Goal: Information Seeking & Learning: Compare options

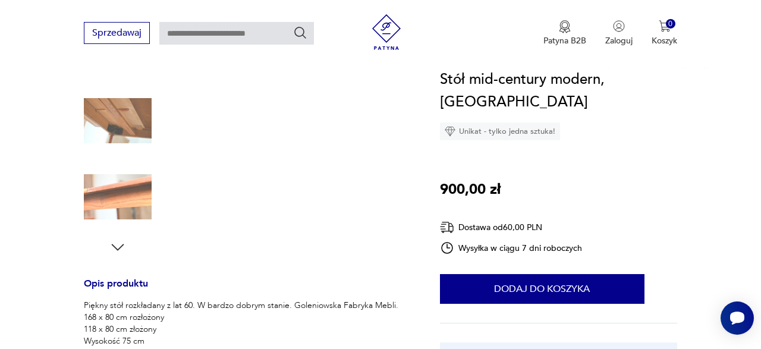
scroll to position [285, 0]
click at [116, 251] on icon "button" at bounding box center [118, 247] width 18 height 18
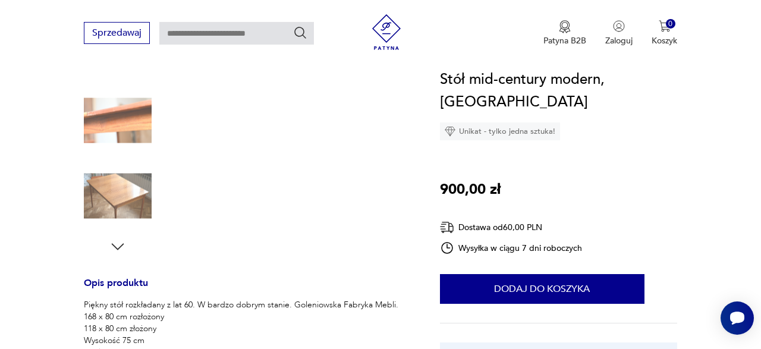
click at [117, 151] on img at bounding box center [118, 120] width 68 height 68
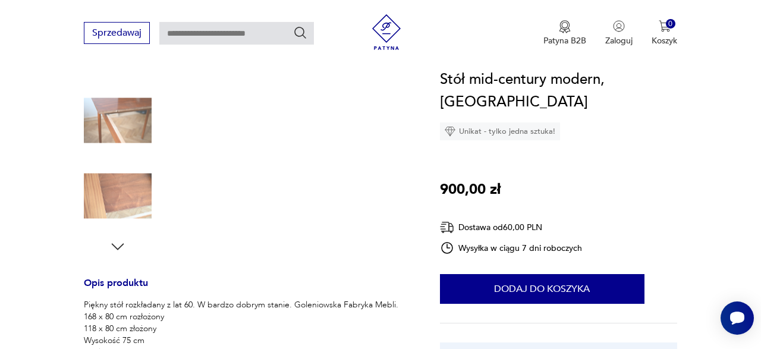
click at [120, 127] on img at bounding box center [118, 120] width 68 height 68
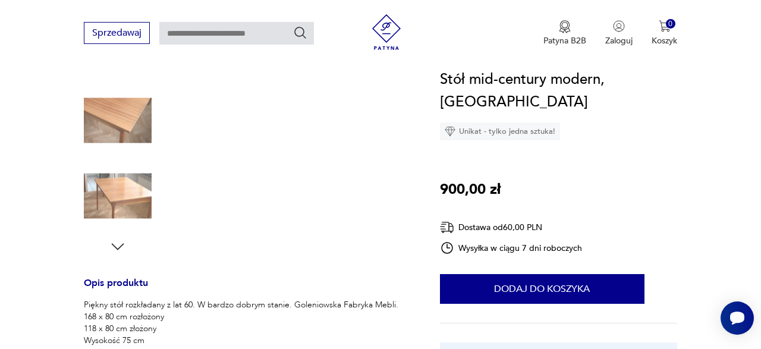
click at [128, 179] on img at bounding box center [118, 196] width 68 height 68
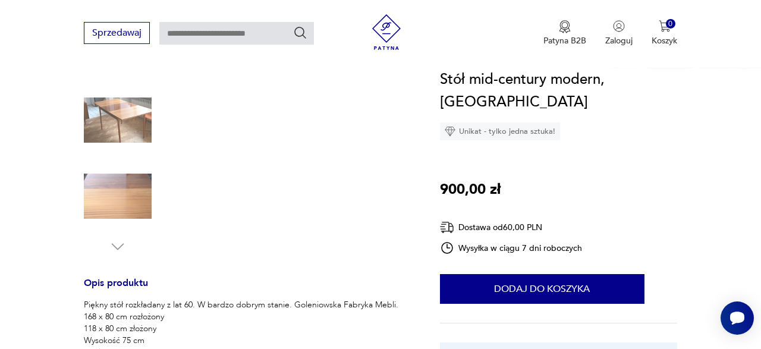
scroll to position [0, 0]
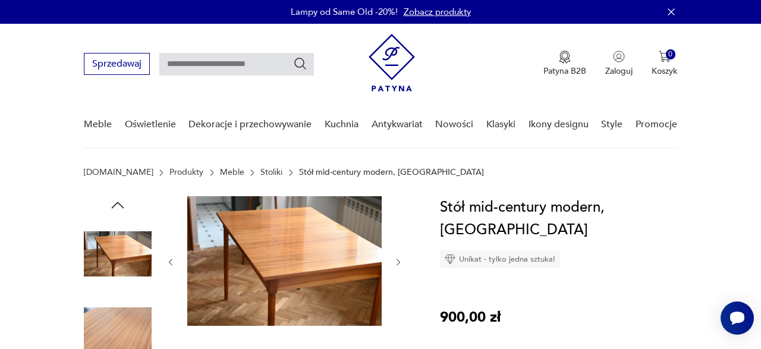
click at [232, 238] on img at bounding box center [284, 261] width 194 height 130
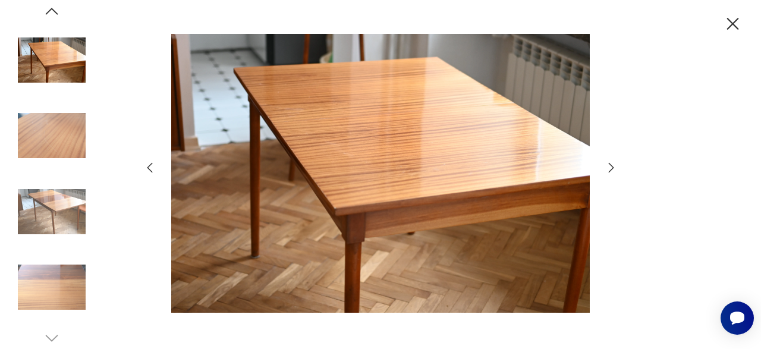
click at [606, 166] on icon "button" at bounding box center [611, 167] width 14 height 14
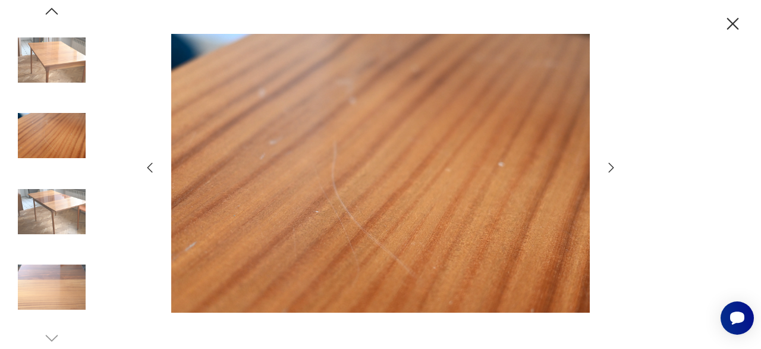
click at [606, 166] on icon "button" at bounding box center [611, 167] width 14 height 14
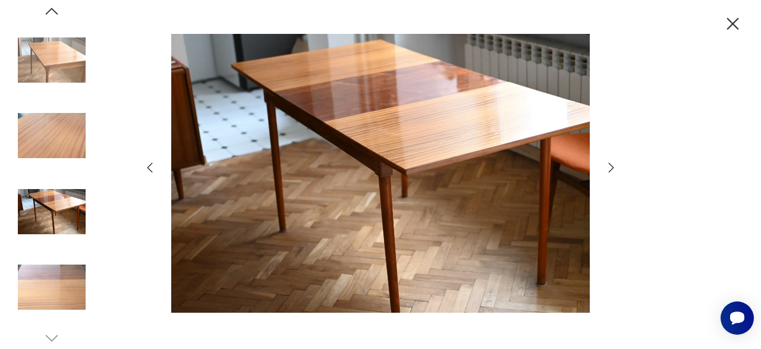
click at [606, 166] on icon "button" at bounding box center [611, 167] width 14 height 14
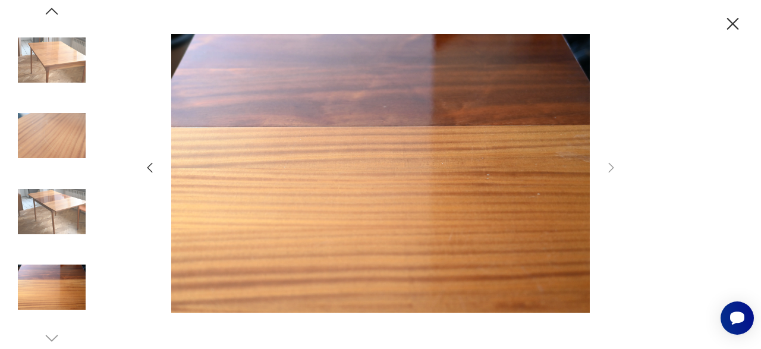
click at [40, 201] on img at bounding box center [52, 212] width 68 height 68
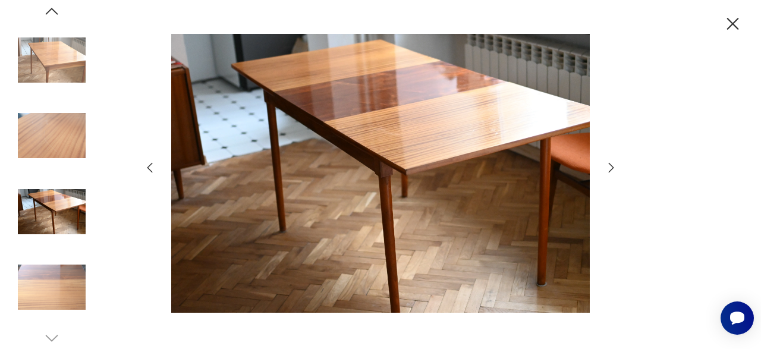
click at [56, 275] on img at bounding box center [52, 287] width 68 height 68
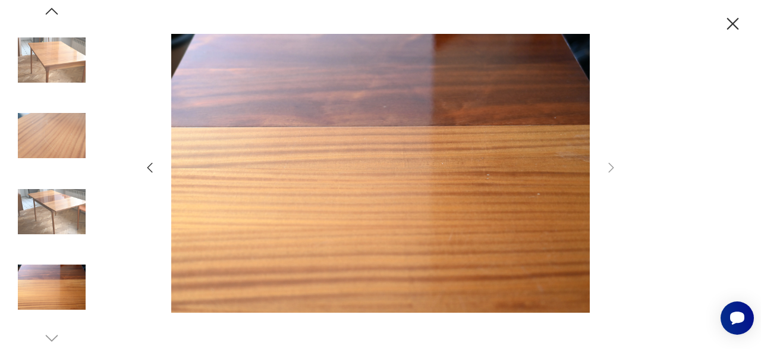
click at [67, 181] on img at bounding box center [52, 212] width 68 height 68
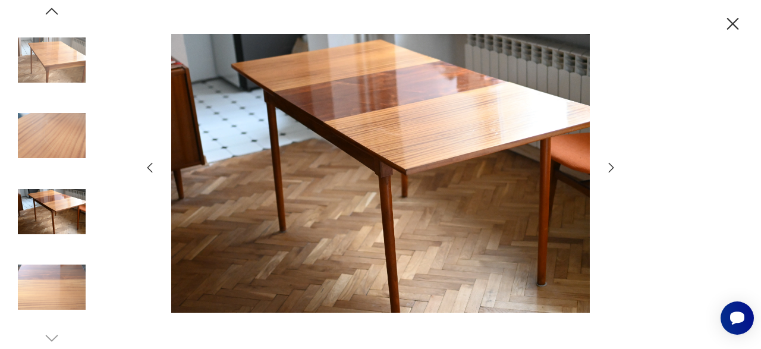
click at [727, 27] on icon "button" at bounding box center [732, 24] width 21 height 21
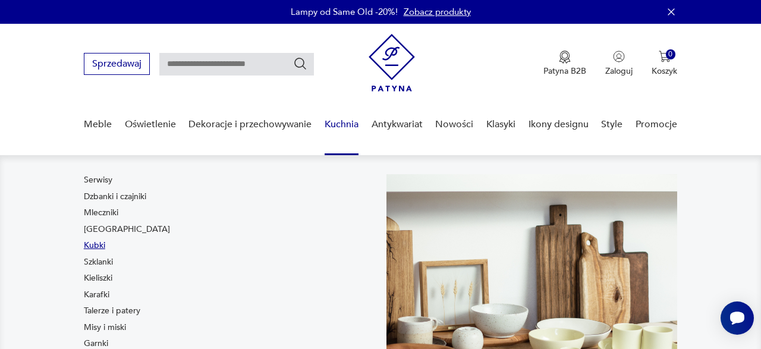
click at [94, 243] on link "Kubki" at bounding box center [94, 245] width 21 height 12
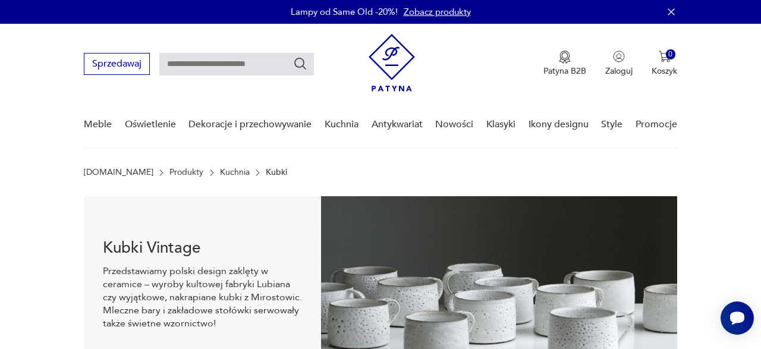
drag, startPoint x: 94, startPoint y: 243, endPoint x: 327, endPoint y: -51, distance: 374.4
click at [220, 173] on link "Kuchnia" at bounding box center [235, 173] width 30 height 10
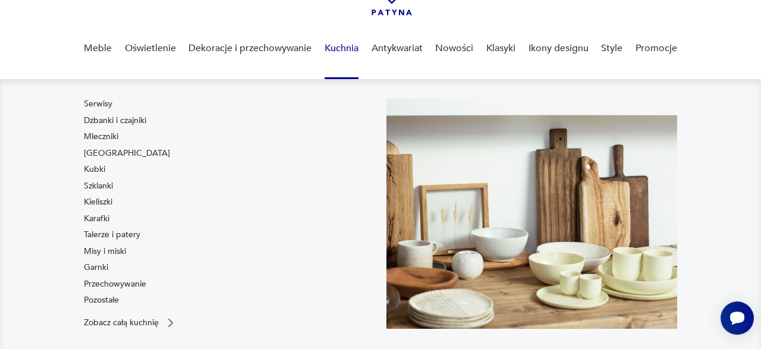
scroll to position [76, 0]
click at [102, 218] on link "Karafki" at bounding box center [97, 219] width 26 height 12
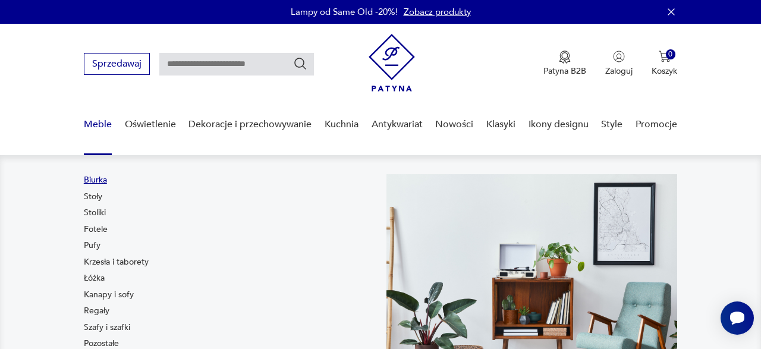
click at [97, 179] on link "Biurka" at bounding box center [95, 180] width 23 height 12
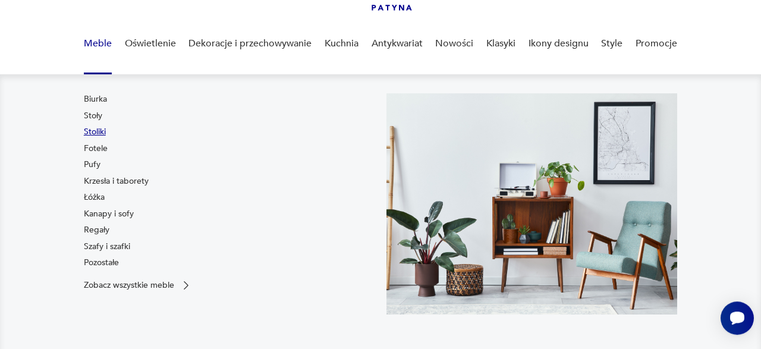
scroll to position [81, 0]
click at [87, 143] on link "Fotele" at bounding box center [96, 149] width 24 height 12
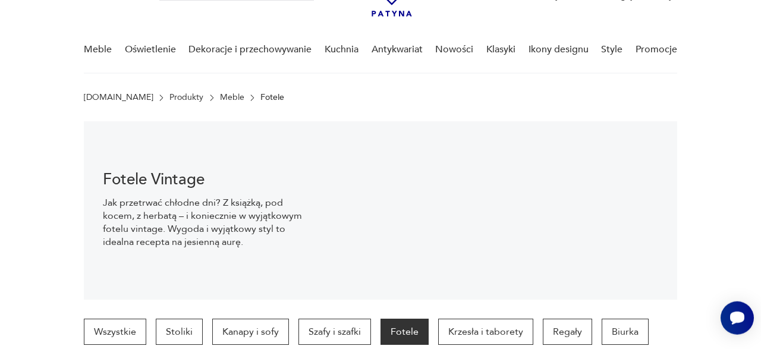
scroll to position [51, 0]
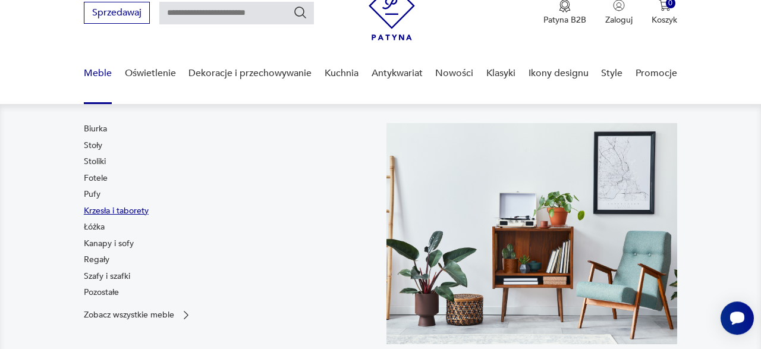
click at [99, 207] on link "Krzesła i taborety" at bounding box center [116, 211] width 65 height 12
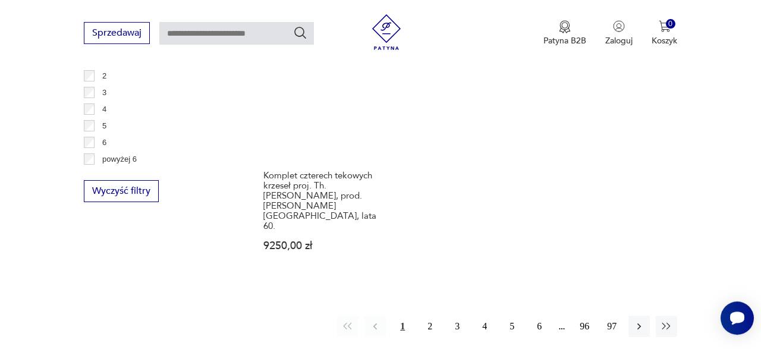
scroll to position [1812, 0]
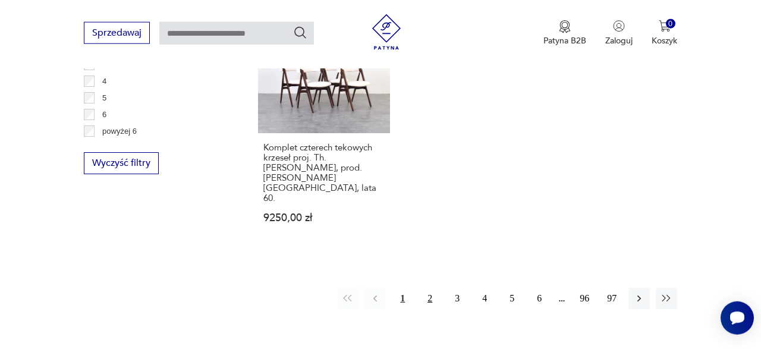
click at [434, 288] on button "2" at bounding box center [429, 298] width 21 height 21
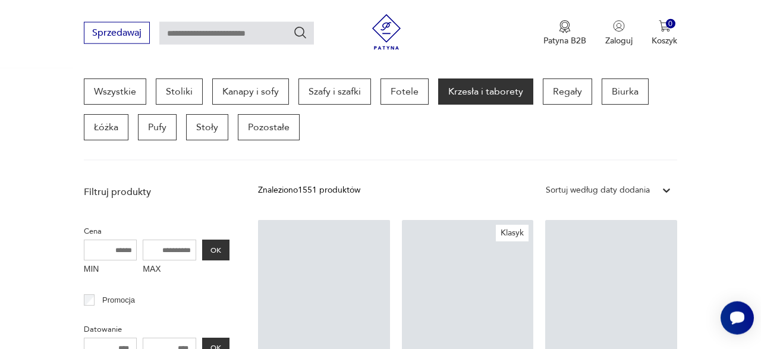
scroll to position [315, 0]
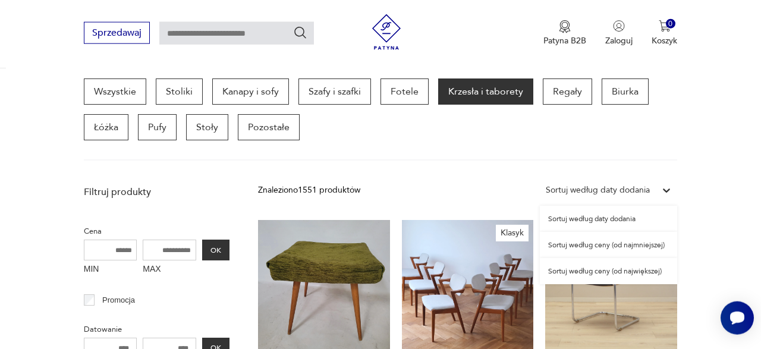
click at [619, 188] on div "Sortuj według daty dodania" at bounding box center [598, 190] width 104 height 13
click at [594, 242] on div "Sortuj według ceny (od najmniejszej)" at bounding box center [608, 245] width 137 height 26
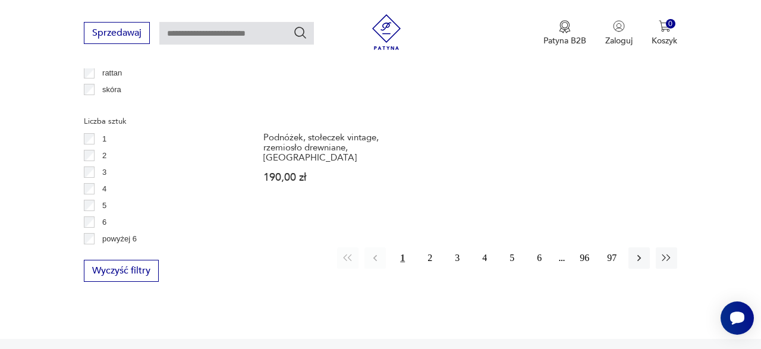
scroll to position [1703, 0]
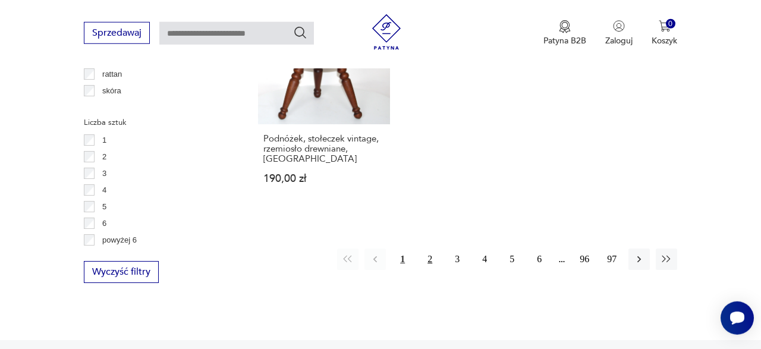
click at [425, 249] on button "2" at bounding box center [429, 258] width 21 height 21
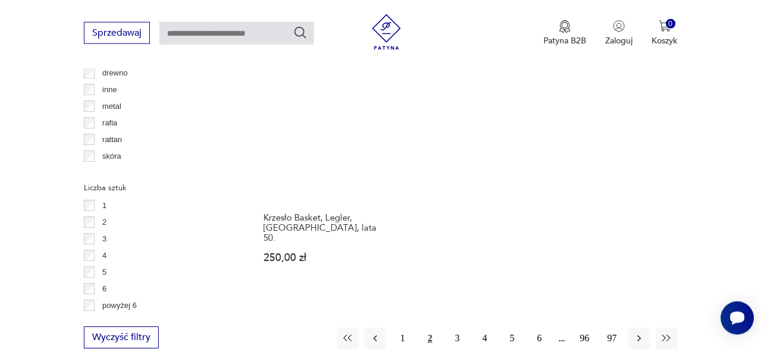
scroll to position [1654, 0]
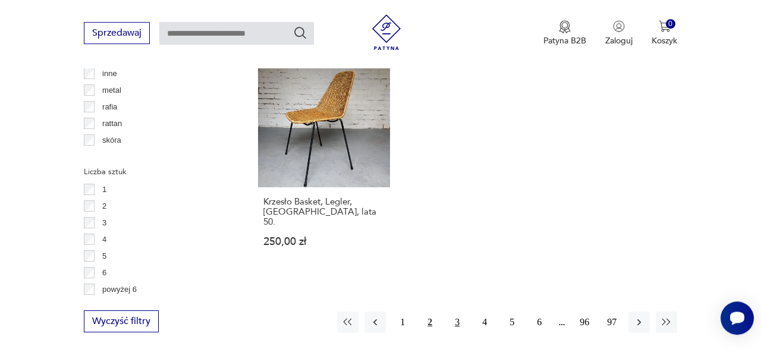
click at [451, 311] on button "3" at bounding box center [456, 321] width 21 height 21
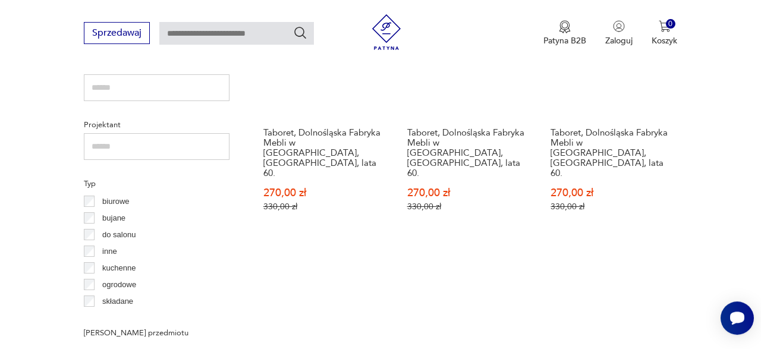
scroll to position [980, 0]
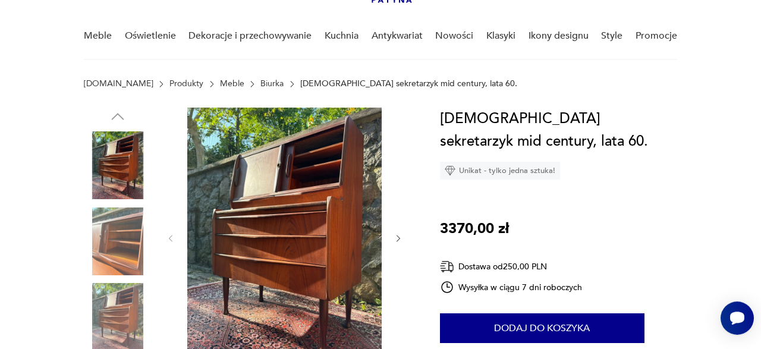
click at [102, 235] on img at bounding box center [118, 241] width 68 height 68
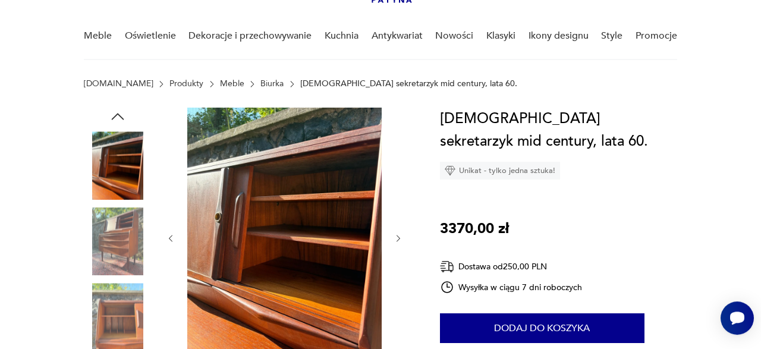
click at [119, 291] on img at bounding box center [118, 317] width 68 height 68
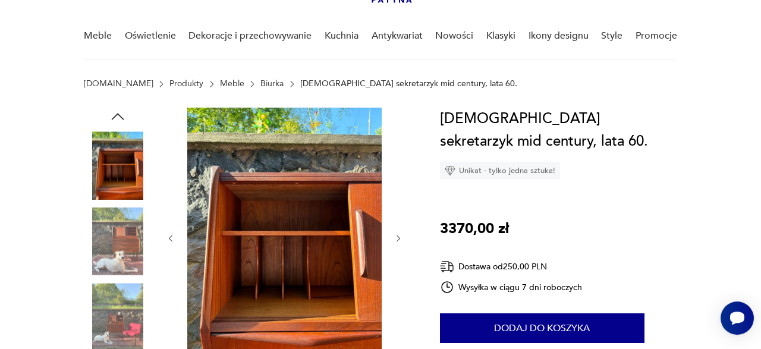
click at [124, 255] on img at bounding box center [118, 241] width 68 height 68
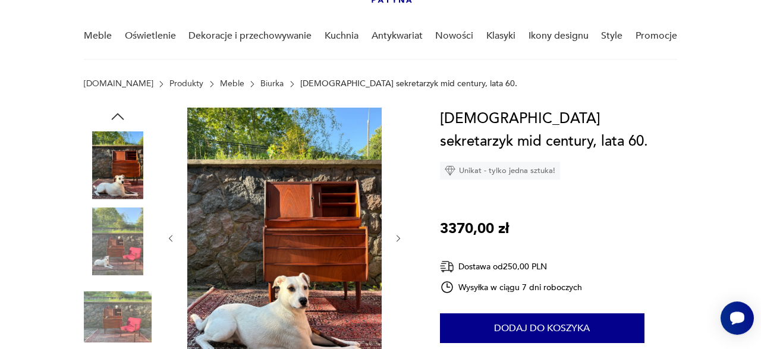
click at [278, 300] on img at bounding box center [284, 237] width 194 height 259
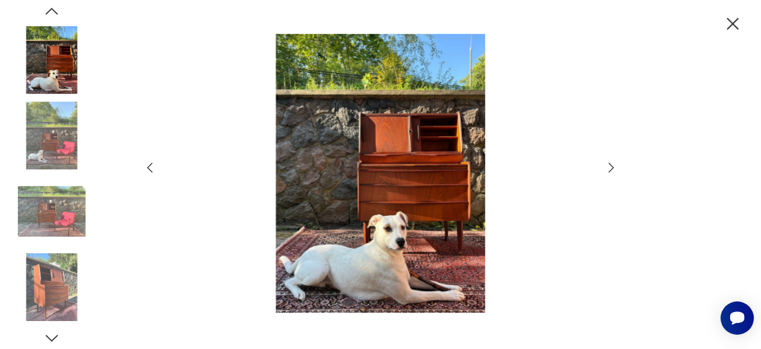
click at [40, 293] on img at bounding box center [52, 287] width 68 height 68
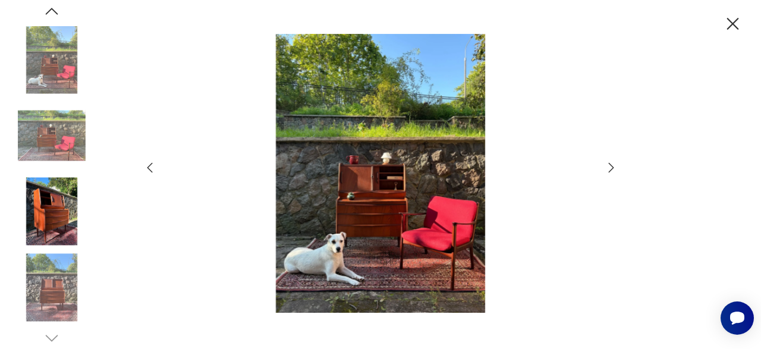
click at [61, 284] on img at bounding box center [52, 287] width 68 height 68
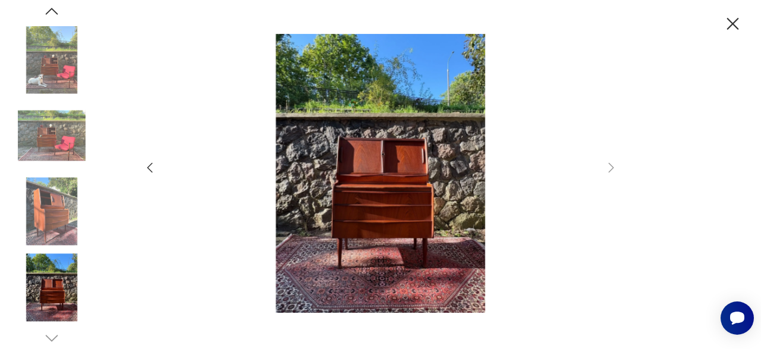
click at [61, 284] on img at bounding box center [52, 287] width 68 height 68
click at [734, 30] on icon "button" at bounding box center [732, 24] width 21 height 21
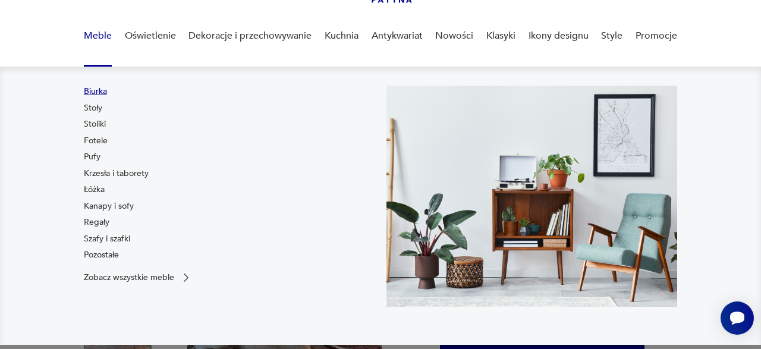
click at [96, 89] on link "Biurka" at bounding box center [95, 92] width 23 height 12
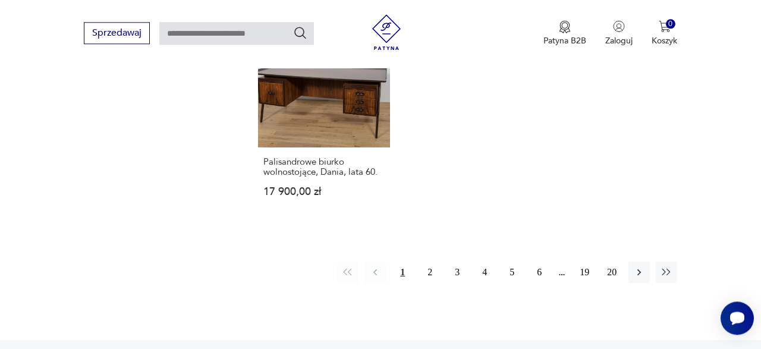
scroll to position [1689, 0]
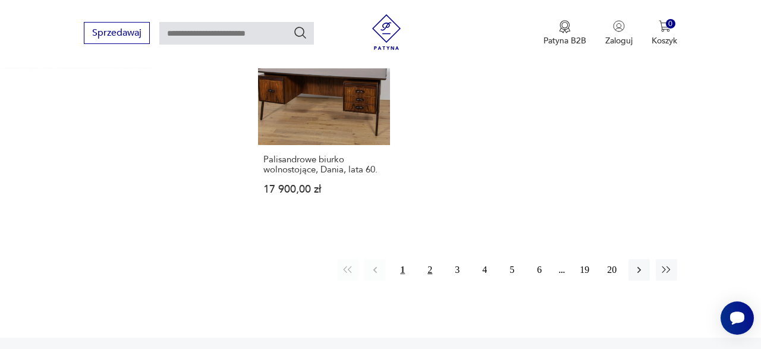
click at [427, 259] on button "2" at bounding box center [429, 269] width 21 height 21
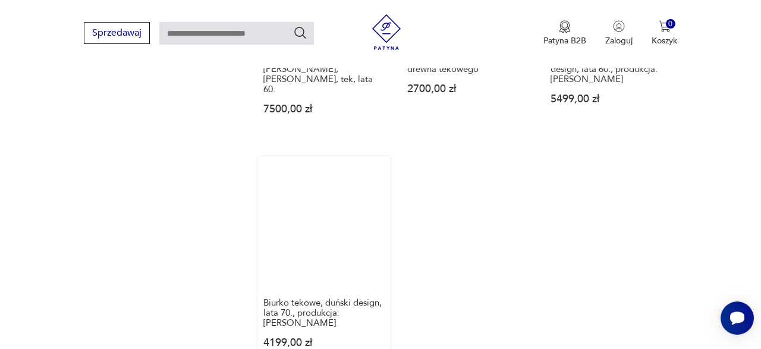
scroll to position [1633, 0]
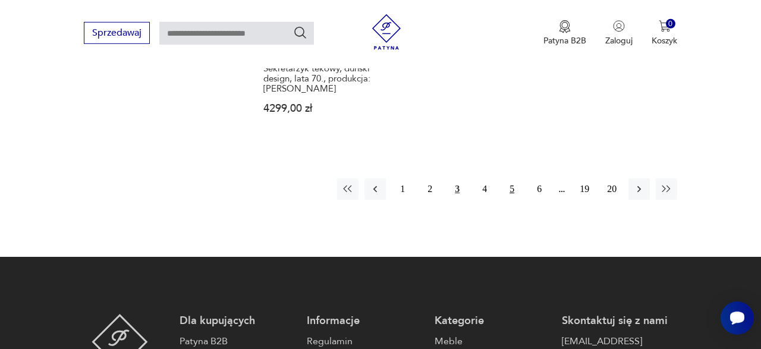
scroll to position [1810, 0]
click at [484, 178] on button "4" at bounding box center [484, 188] width 21 height 21
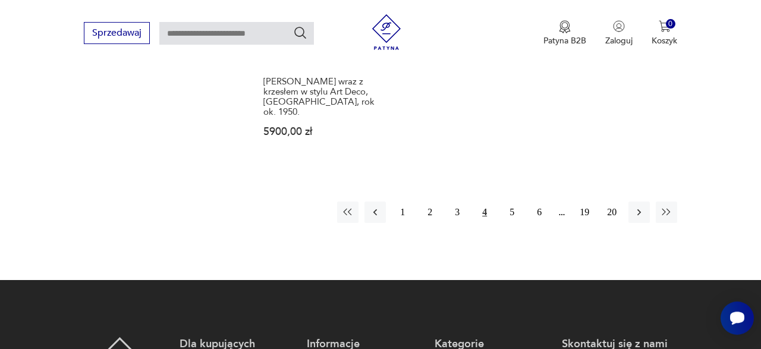
scroll to position [1780, 0]
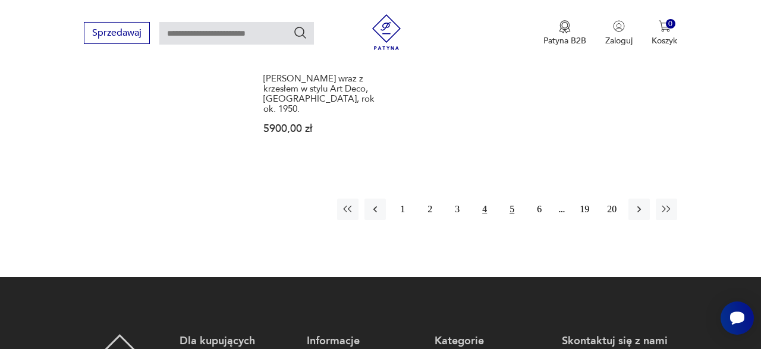
click at [503, 198] on button "5" at bounding box center [511, 208] width 21 height 21
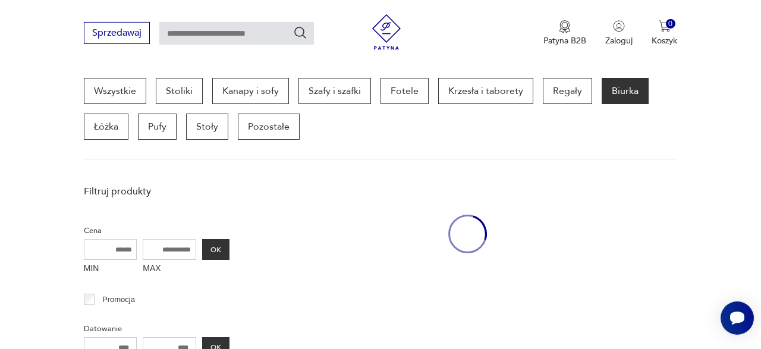
scroll to position [315, 0]
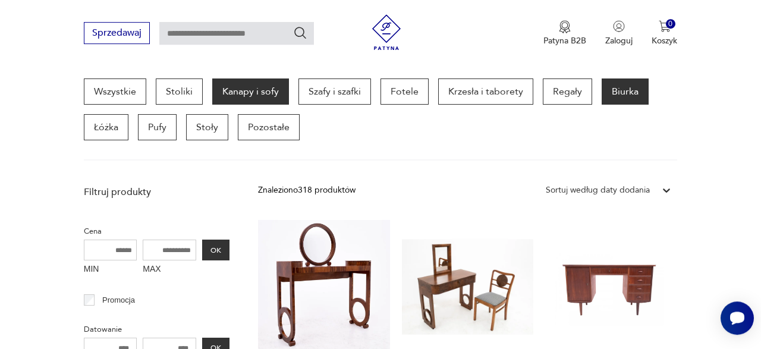
click at [255, 89] on p "Kanapy i sofy" at bounding box center [250, 91] width 77 height 26
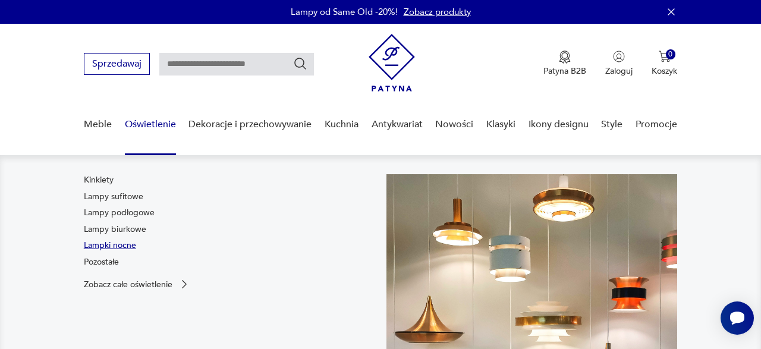
click at [111, 244] on link "Lampki nocne" at bounding box center [110, 245] width 52 height 12
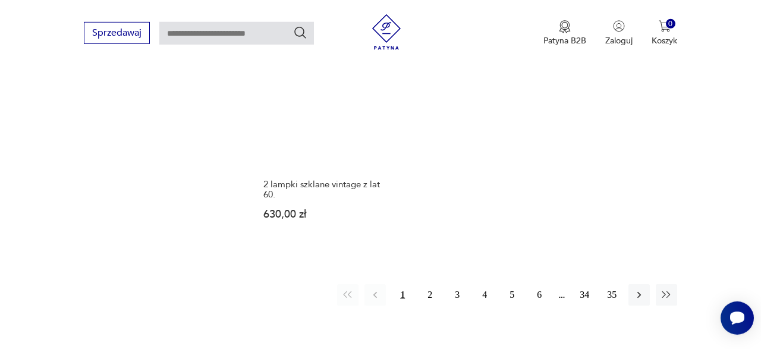
scroll to position [1663, 0]
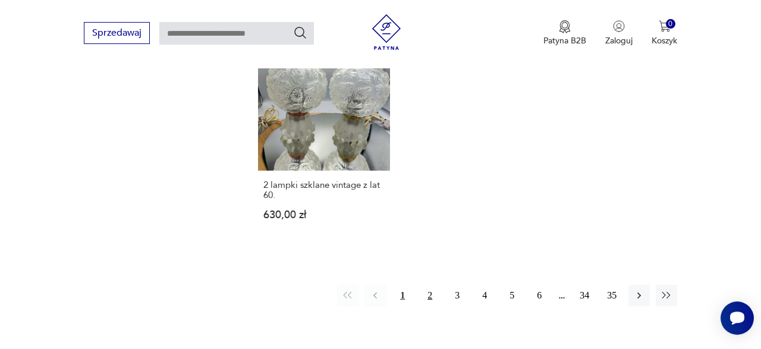
click at [427, 285] on button "2" at bounding box center [429, 295] width 21 height 21
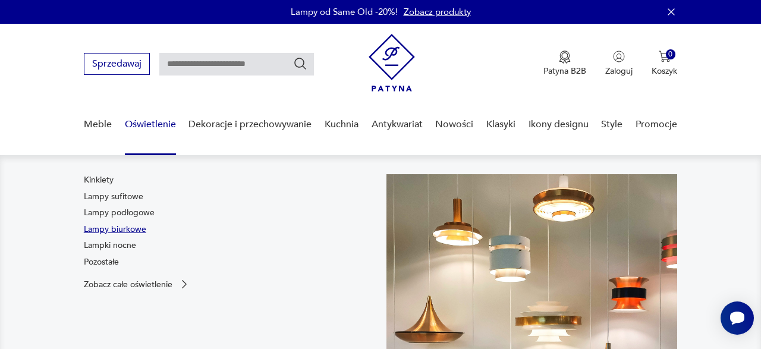
click at [126, 229] on link "Lampy biurkowe" at bounding box center [115, 229] width 62 height 12
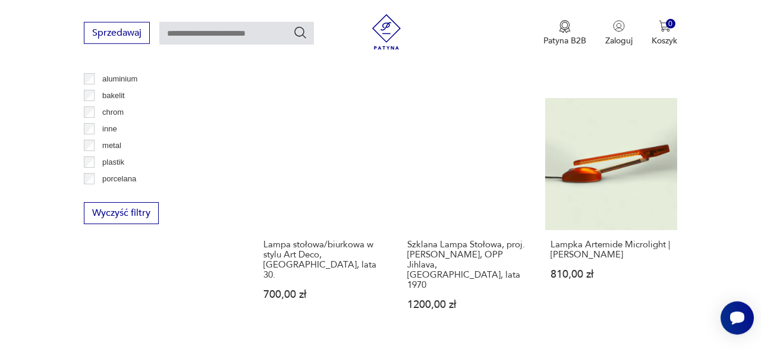
scroll to position [1168, 0]
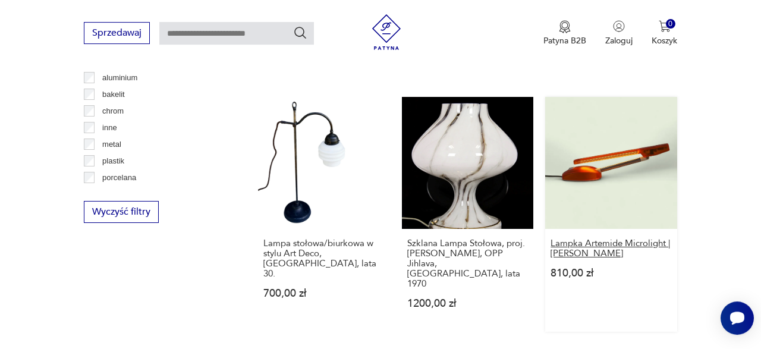
click at [603, 238] on h3 "Lampka Artemide Microlight | Ernesto Gismondi" at bounding box center [610, 248] width 121 height 20
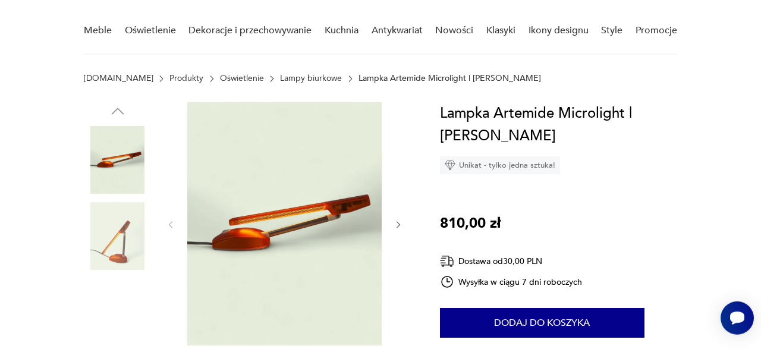
scroll to position [96, 0]
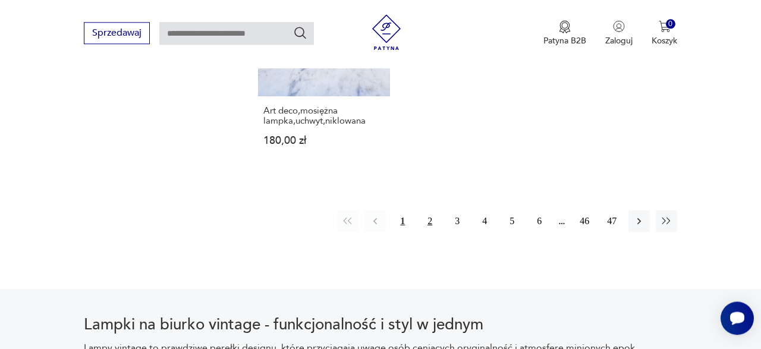
click at [425, 210] on button "2" at bounding box center [429, 220] width 21 height 21
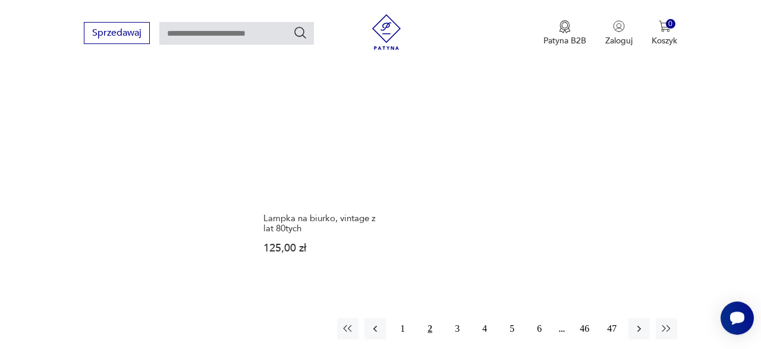
scroll to position [1670, 0]
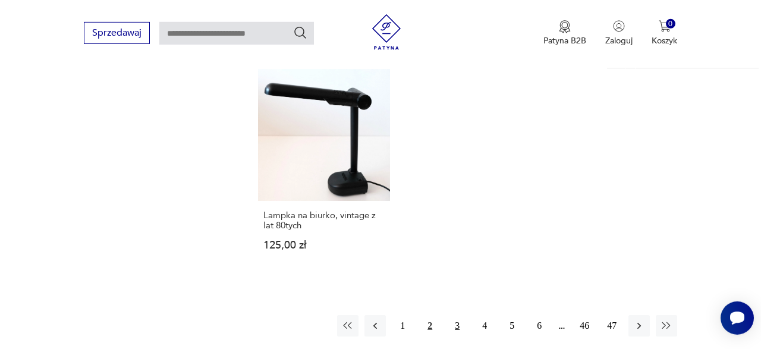
click at [461, 316] on button "3" at bounding box center [456, 325] width 21 height 21
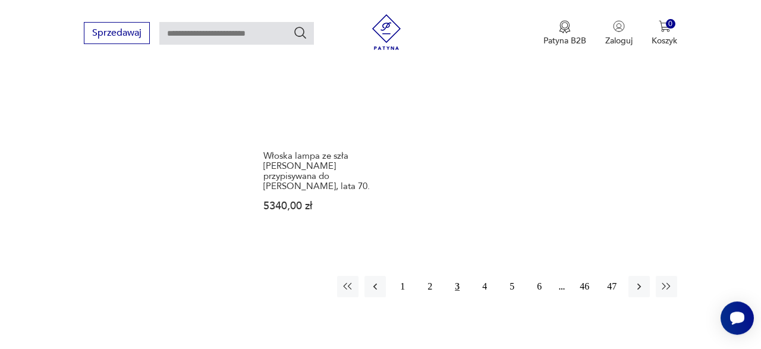
scroll to position [1780, 0]
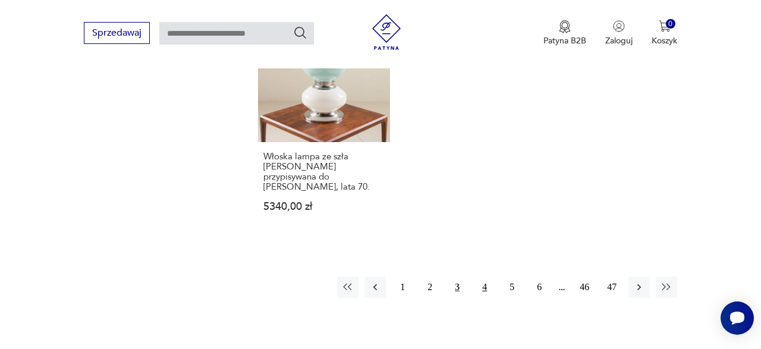
click at [484, 276] on button "4" at bounding box center [484, 286] width 21 height 21
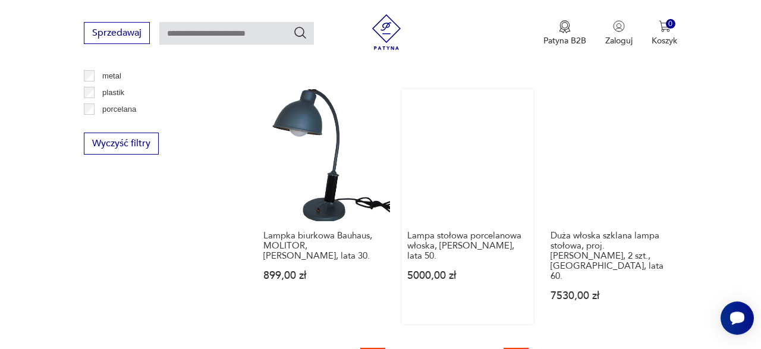
scroll to position [1238, 0]
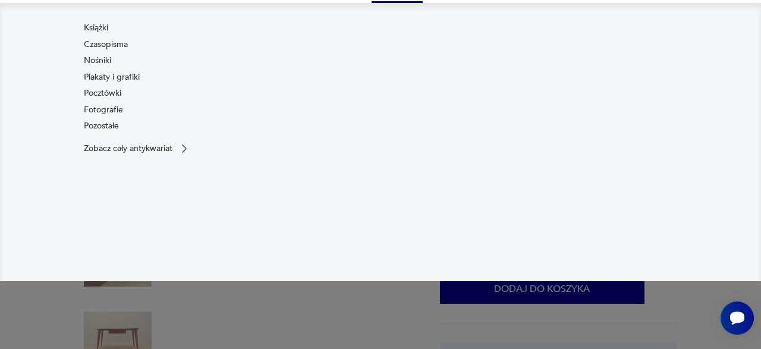
scroll to position [170, 0]
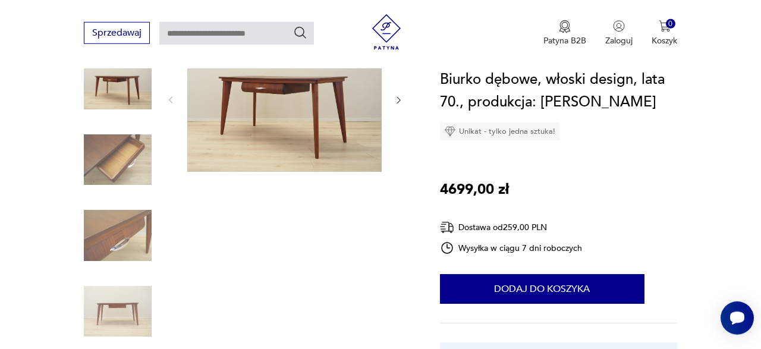
click at [232, 95] on img at bounding box center [284, 99] width 194 height 146
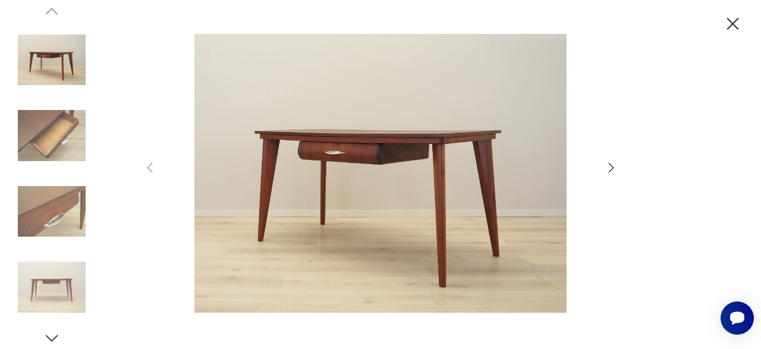
click at [609, 171] on icon "button" at bounding box center [611, 167] width 14 height 14
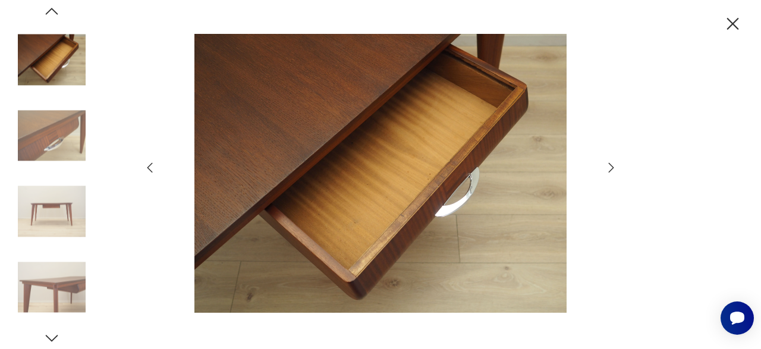
click at [59, 195] on img at bounding box center [52, 212] width 68 height 68
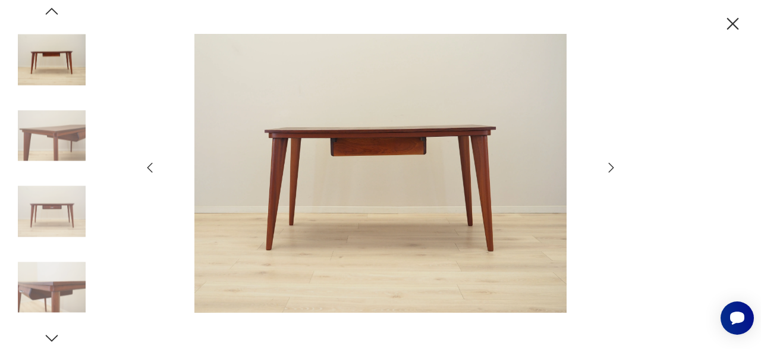
click at [61, 260] on img at bounding box center [52, 287] width 68 height 68
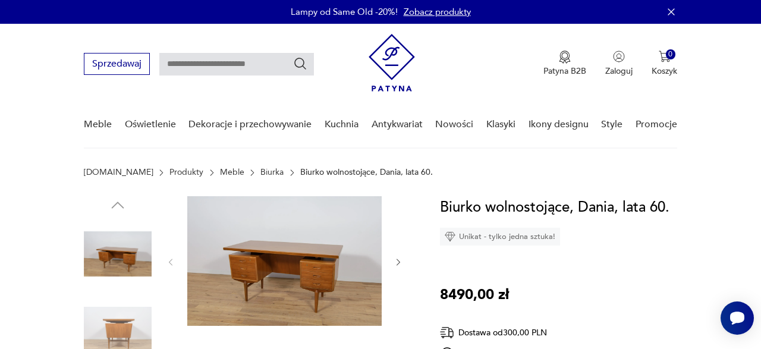
click at [286, 266] on img at bounding box center [284, 261] width 194 height 130
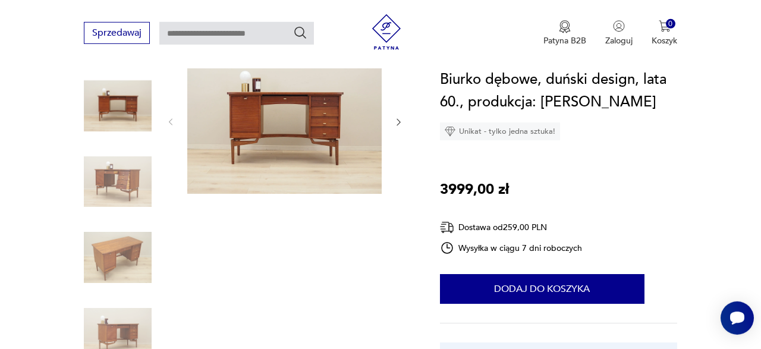
scroll to position [145, 0]
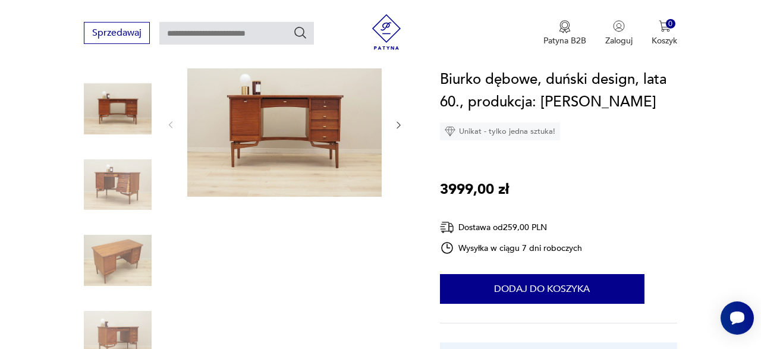
click at [289, 119] on img at bounding box center [284, 124] width 194 height 146
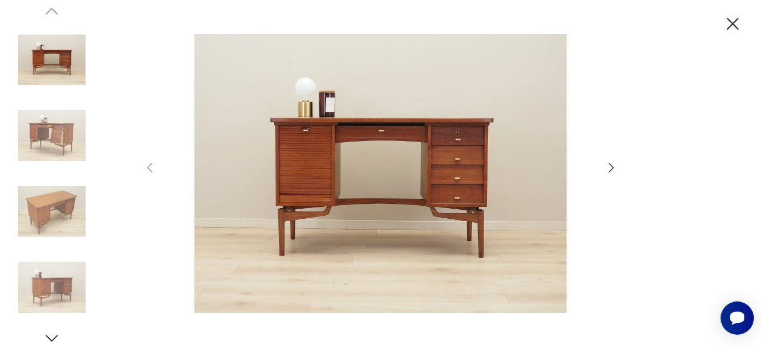
click at [41, 125] on img at bounding box center [52, 136] width 68 height 68
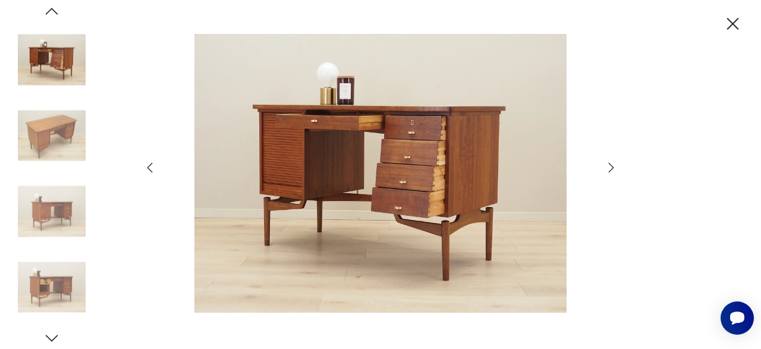
click at [73, 193] on img at bounding box center [52, 212] width 68 height 68
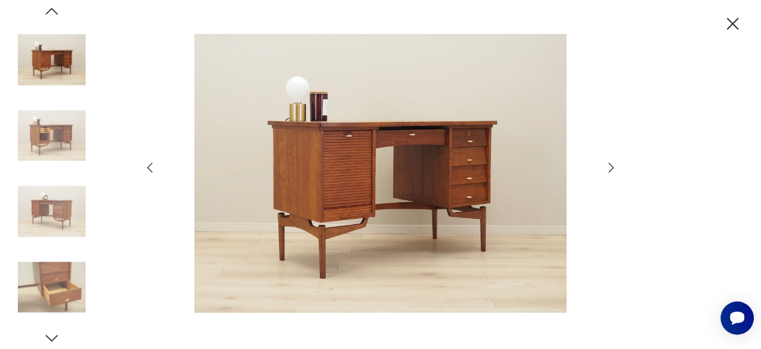
click at [61, 273] on img at bounding box center [52, 287] width 68 height 68
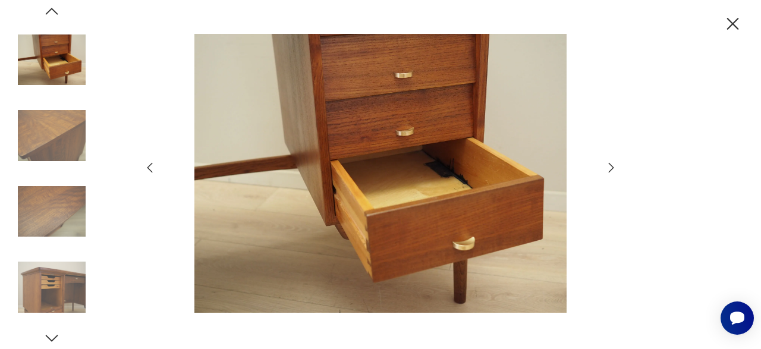
click at [56, 62] on img at bounding box center [52, 60] width 68 height 68
click at [733, 21] on icon "button" at bounding box center [732, 24] width 21 height 21
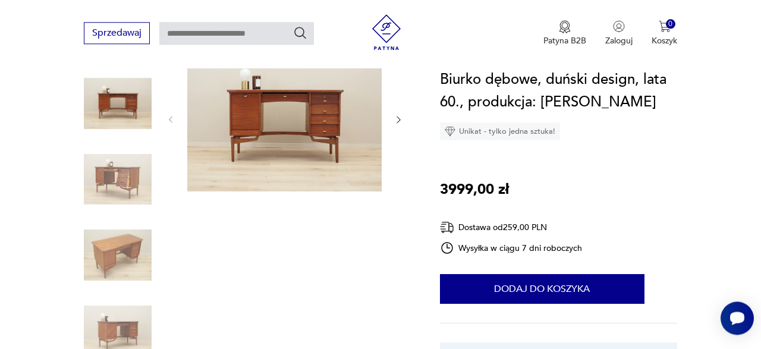
scroll to position [105, 0]
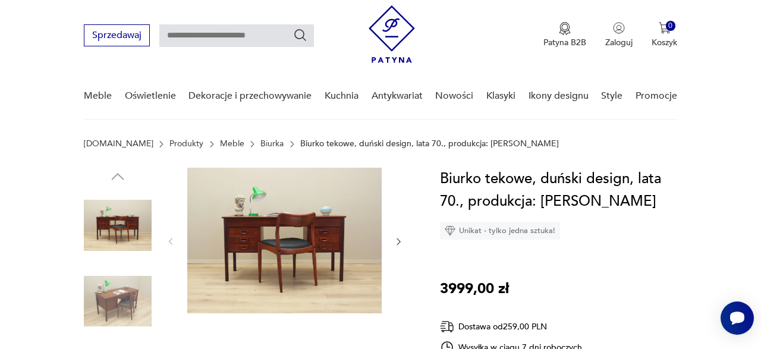
scroll to position [29, 0]
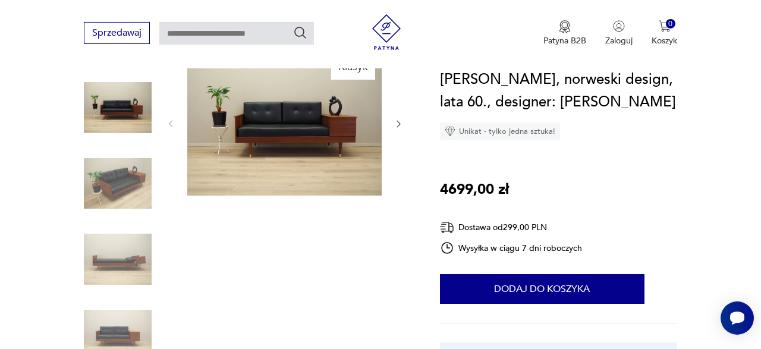
click at [119, 100] on img at bounding box center [118, 108] width 68 height 68
click at [300, 155] on img at bounding box center [284, 123] width 194 height 146
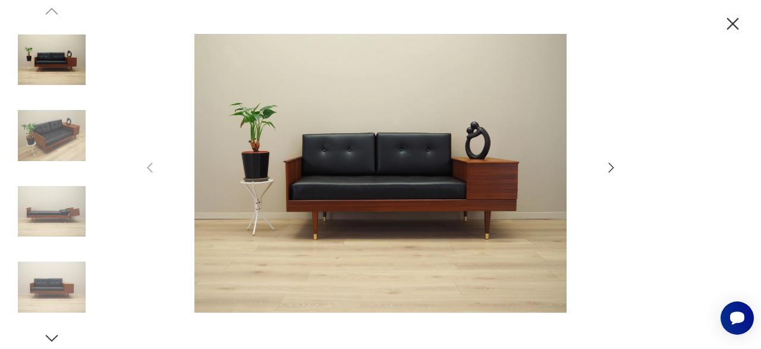
click at [39, 130] on img at bounding box center [52, 136] width 68 height 68
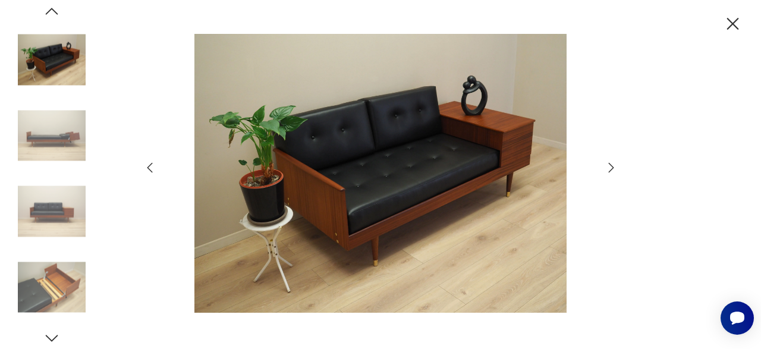
click at [73, 163] on img at bounding box center [52, 136] width 68 height 68
